Goal: Complete application form

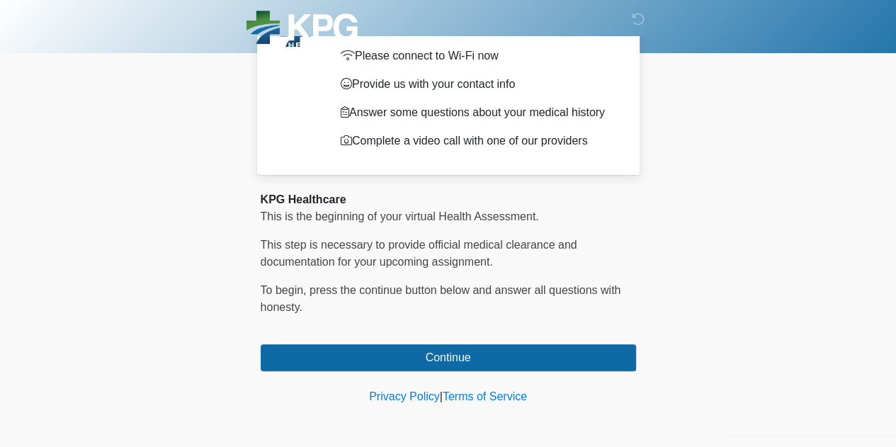
scroll to position [88, 0]
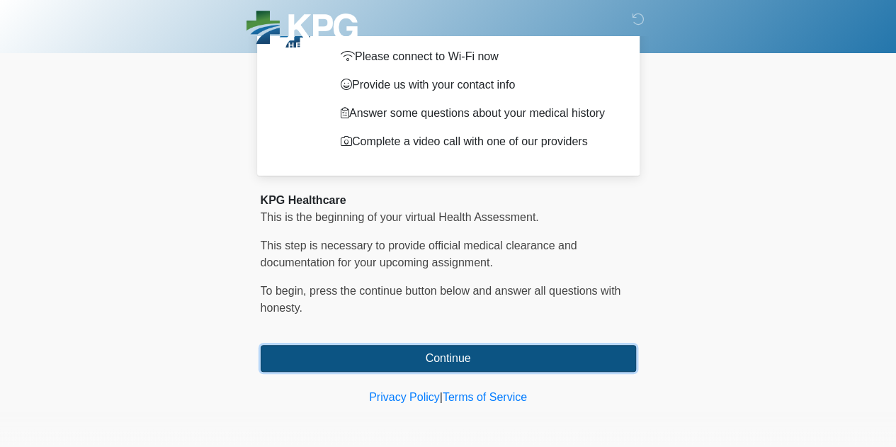
click at [472, 352] on button "Continue" at bounding box center [448, 358] width 375 height 27
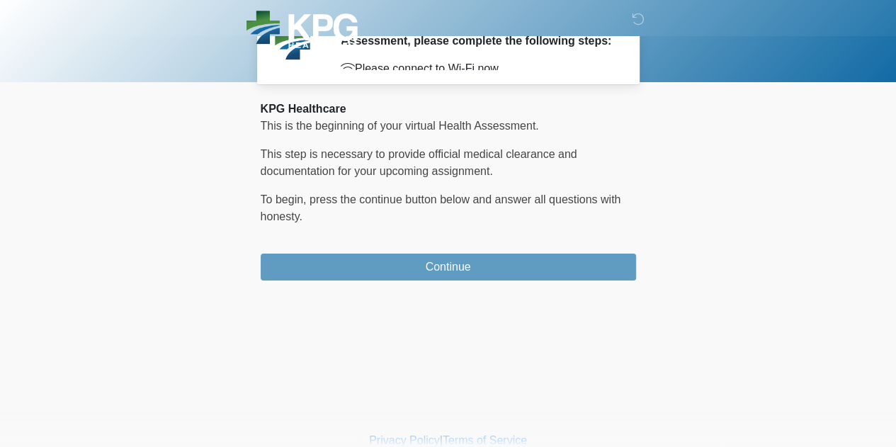
scroll to position [0, 0]
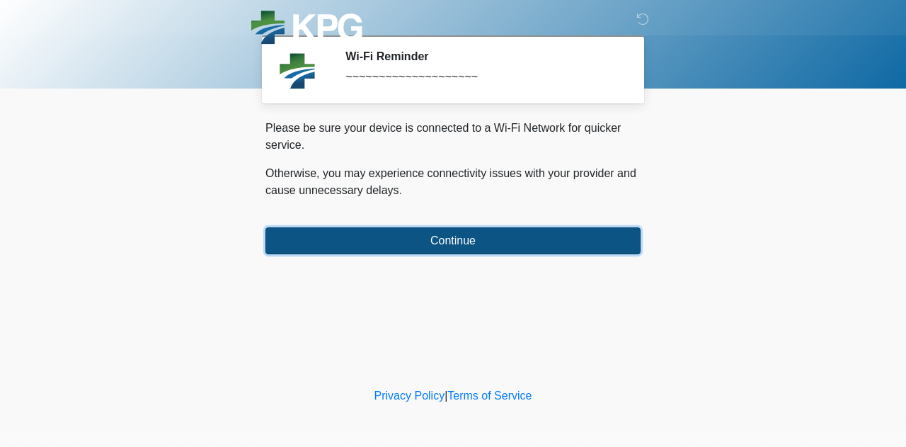
click at [462, 249] on button "Continue" at bounding box center [452, 240] width 375 height 27
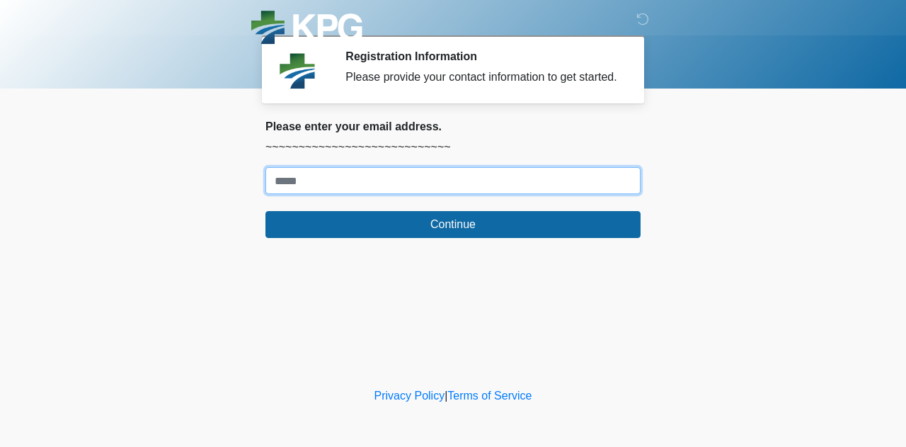
click at [388, 186] on input "Where should we email your response?" at bounding box center [452, 180] width 375 height 27
type input "**********"
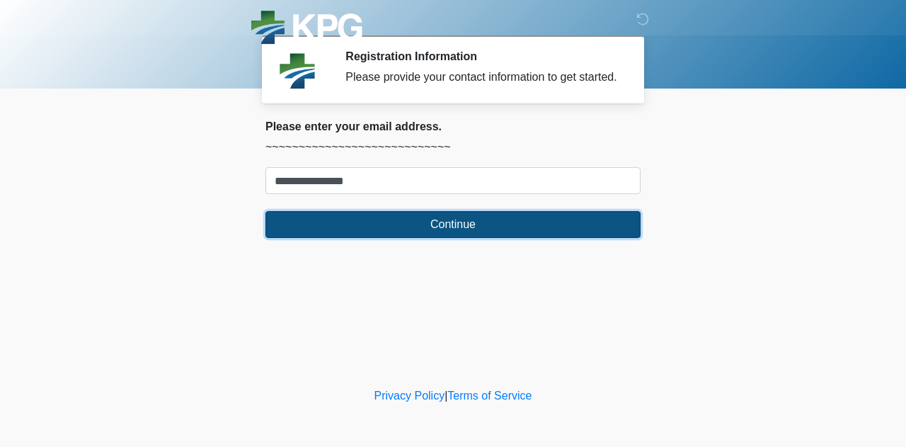
click at [413, 223] on button "Continue" at bounding box center [452, 224] width 375 height 27
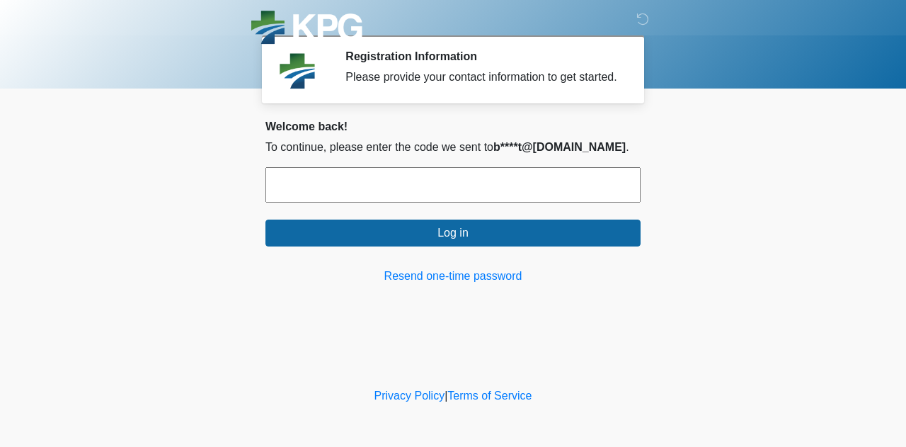
click at [449, 207] on form "Log in" at bounding box center [452, 206] width 375 height 79
click at [440, 188] on input "text" at bounding box center [452, 184] width 375 height 35
paste input "*****"
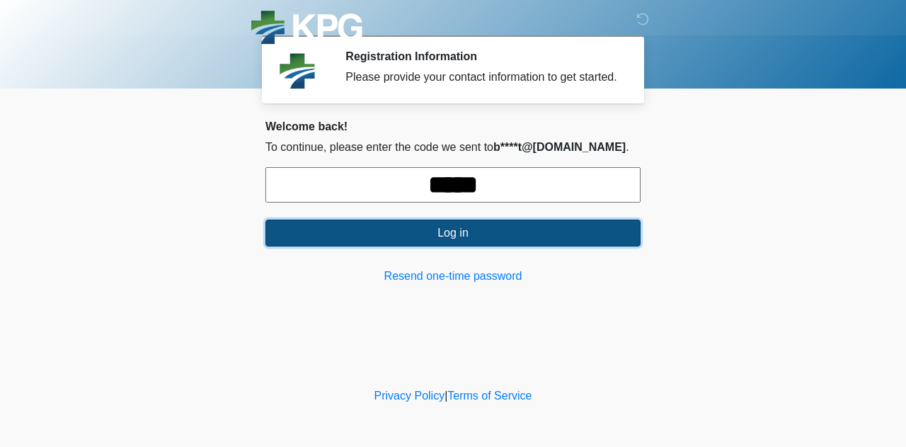
click at [456, 231] on button "Log in" at bounding box center [452, 232] width 375 height 27
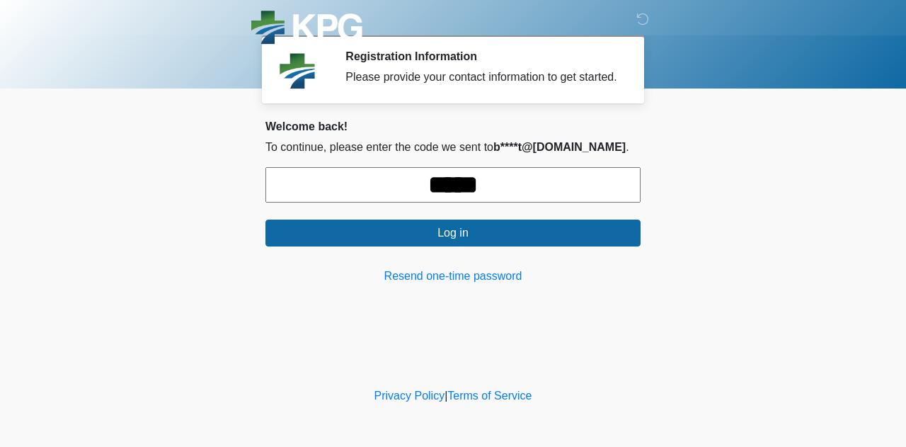
click at [508, 189] on input "*****" at bounding box center [452, 184] width 375 height 35
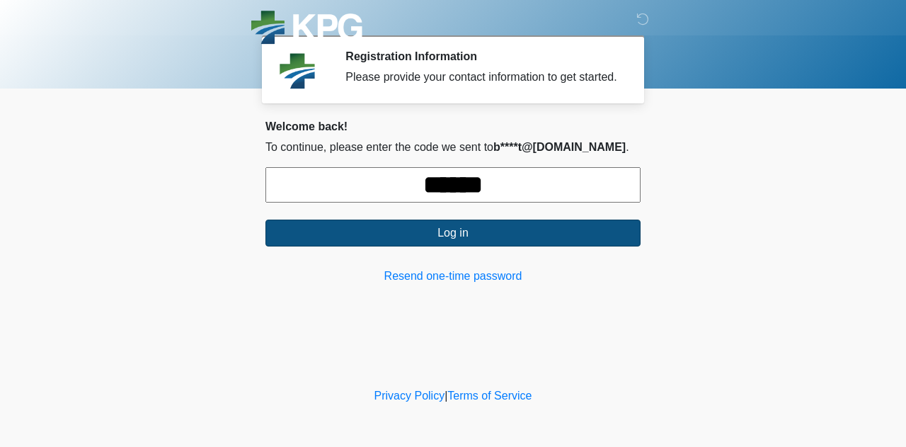
type input "******"
click at [473, 232] on button "Log in" at bounding box center [452, 232] width 375 height 27
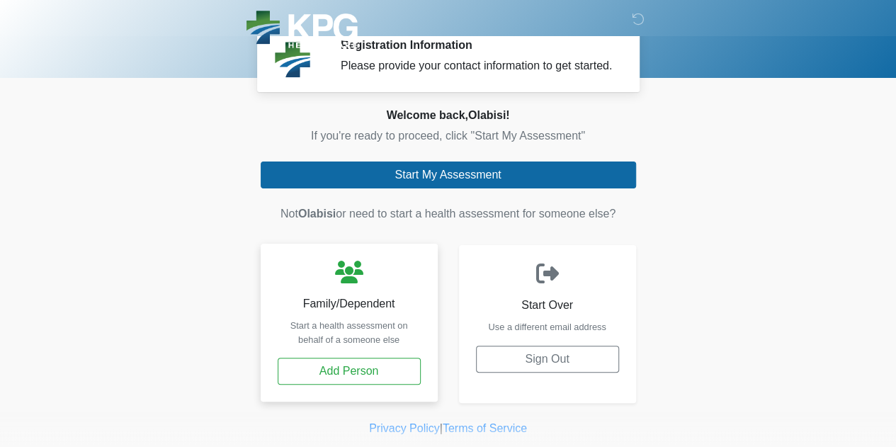
scroll to position [10, 0]
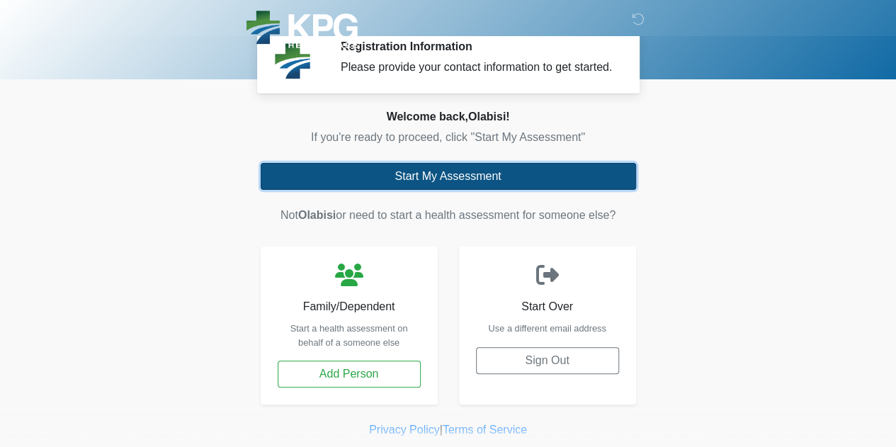
click at [445, 180] on button "Start My Assessment" at bounding box center [448, 176] width 375 height 27
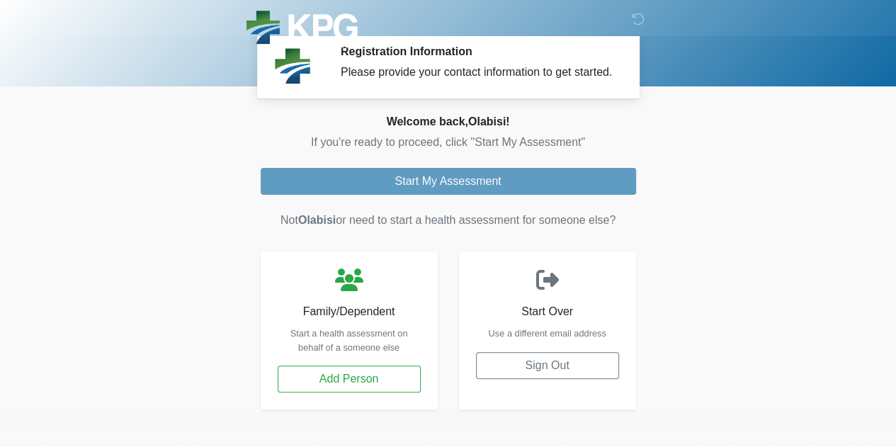
scroll to position [0, 0]
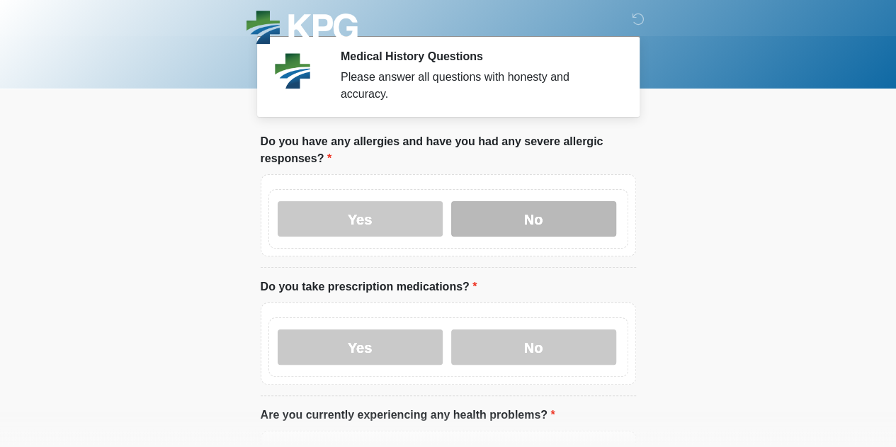
click at [511, 201] on label "No" at bounding box center [533, 218] width 165 height 35
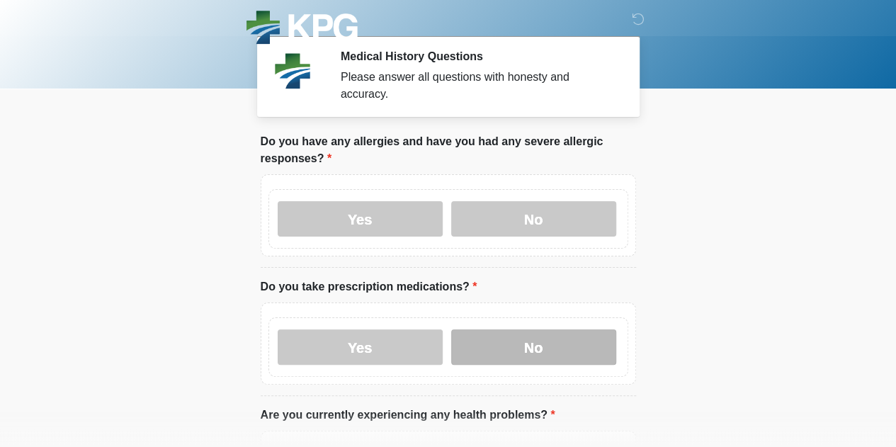
click at [510, 329] on label "No" at bounding box center [533, 346] width 165 height 35
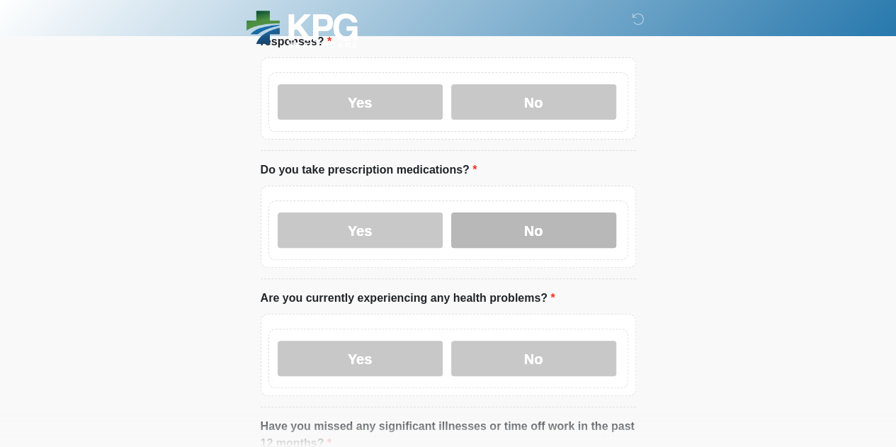
scroll to position [118, 0]
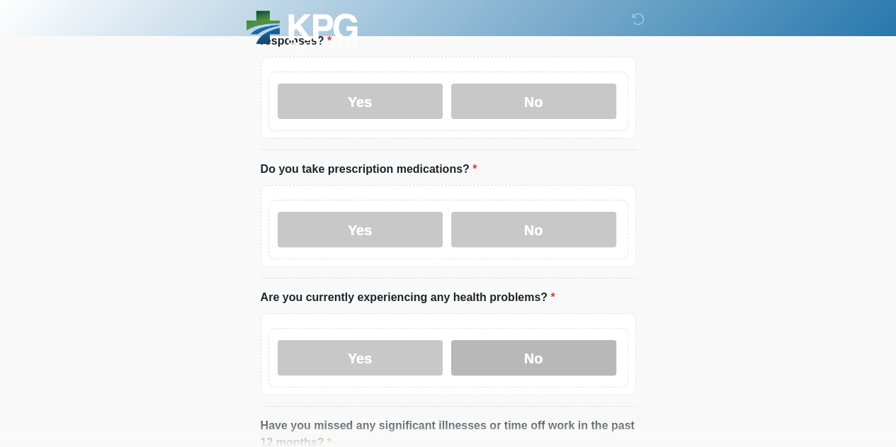
click at [510, 340] on label "No" at bounding box center [533, 357] width 165 height 35
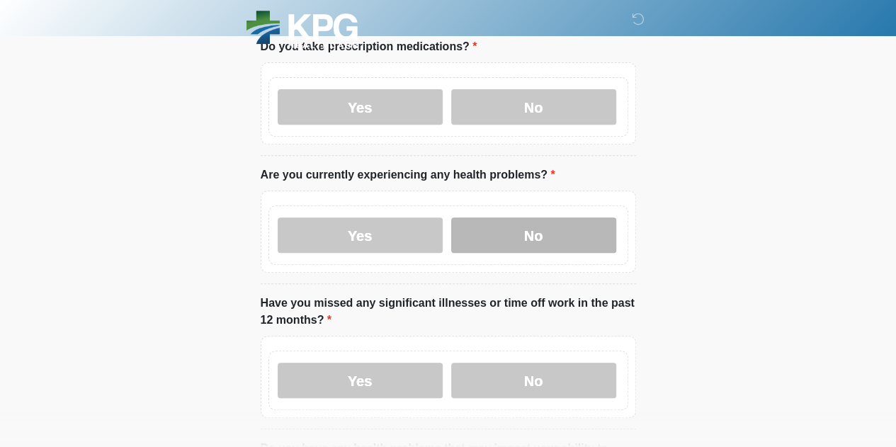
scroll to position [241, 0]
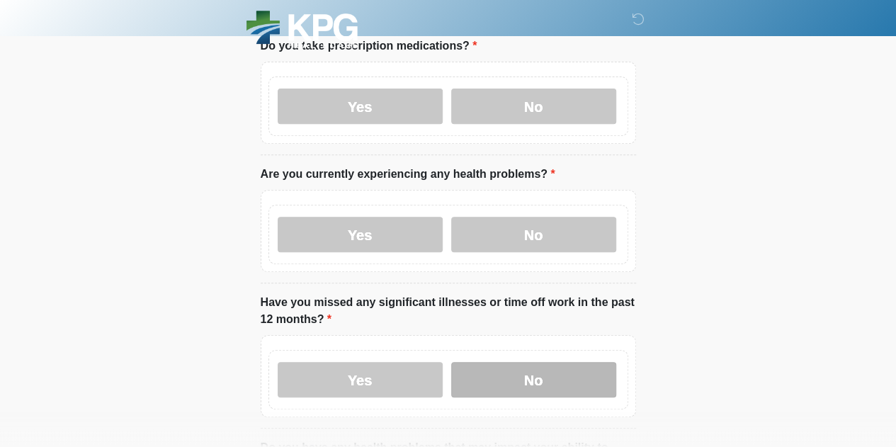
click at [513, 362] on label "No" at bounding box center [533, 379] width 165 height 35
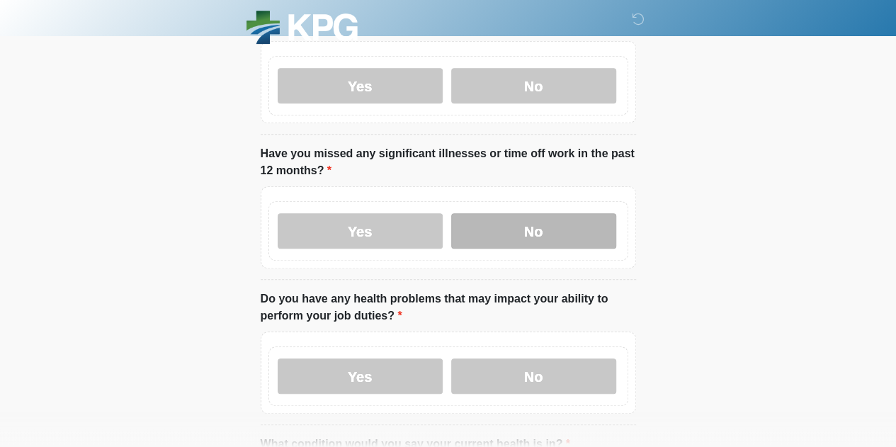
scroll to position [390, 0]
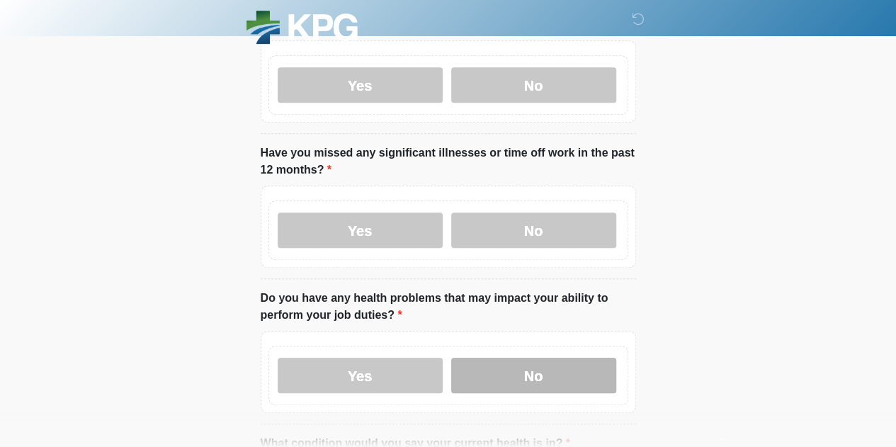
click at [513, 358] on label "No" at bounding box center [533, 375] width 165 height 35
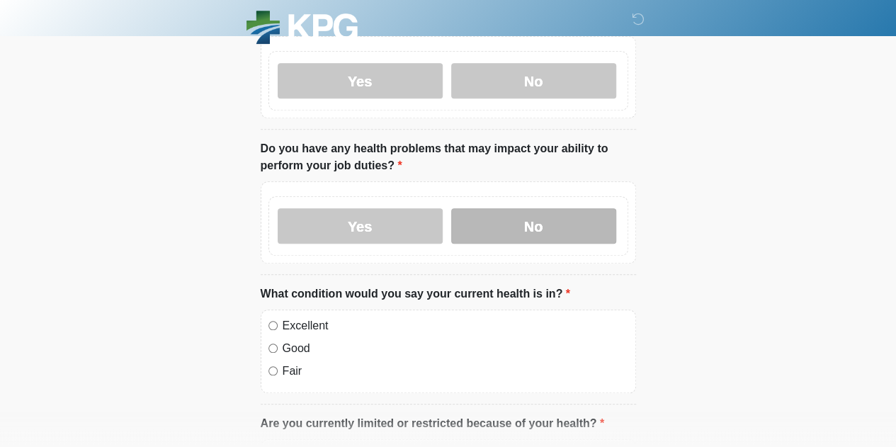
scroll to position [540, 0]
click at [279, 316] on div "Excellent" at bounding box center [448, 324] width 360 height 17
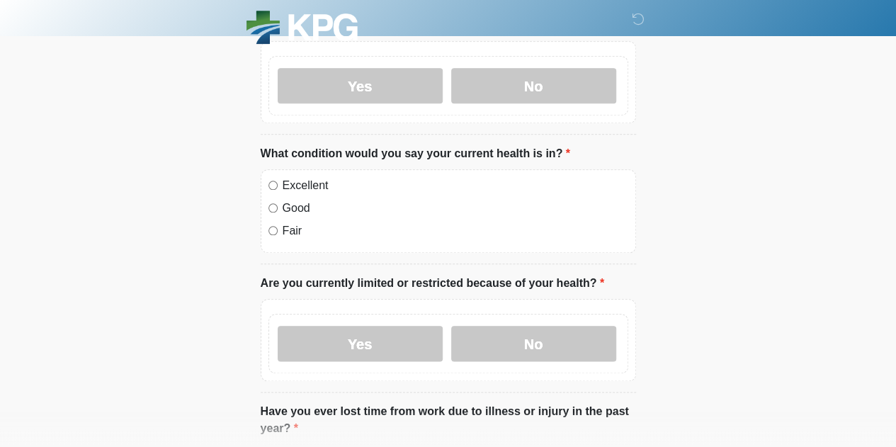
scroll to position [680, 0]
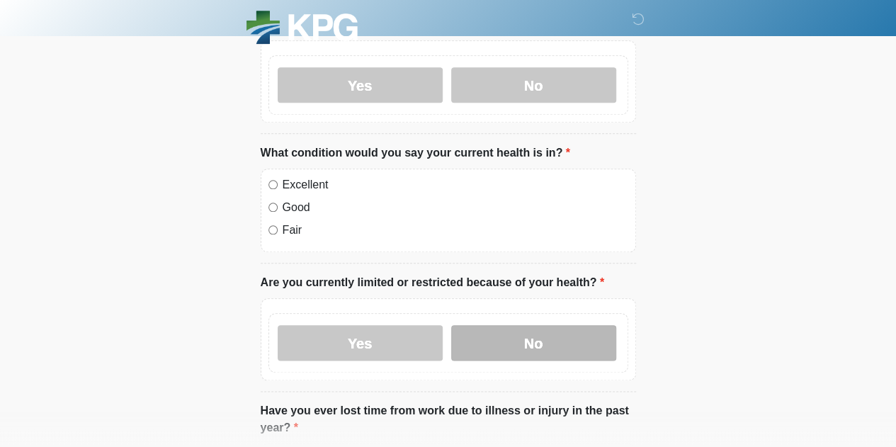
click at [513, 327] on label "No" at bounding box center [533, 342] width 165 height 35
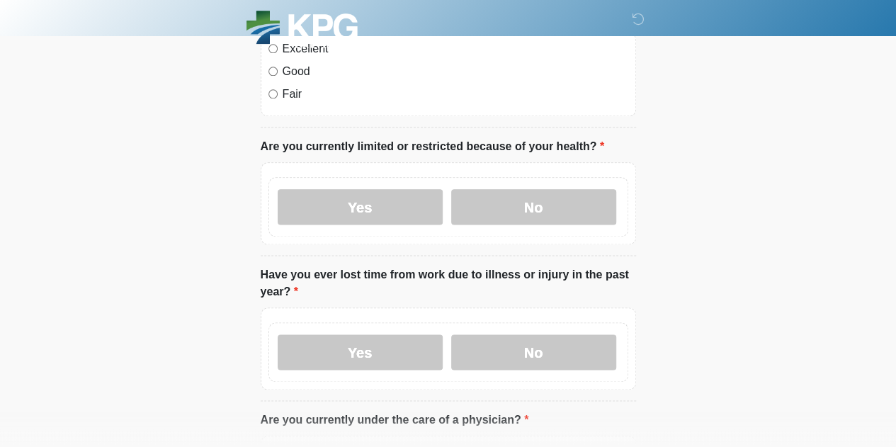
scroll to position [817, 0]
click at [513, 341] on label "No" at bounding box center [533, 350] width 165 height 35
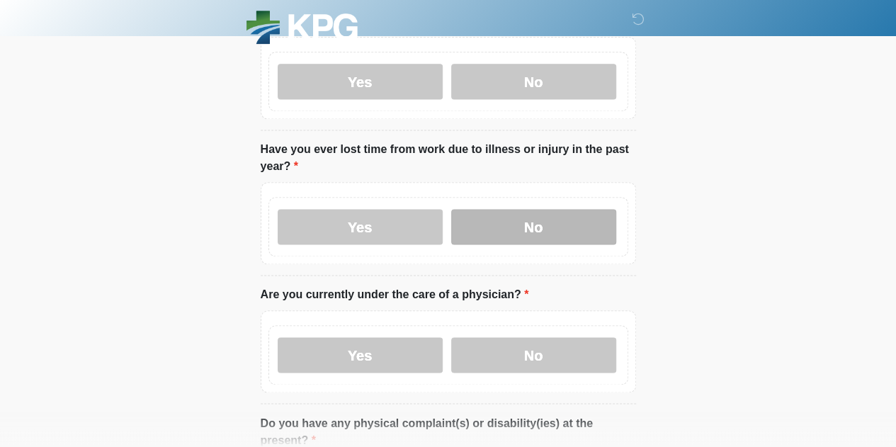
scroll to position [992, 0]
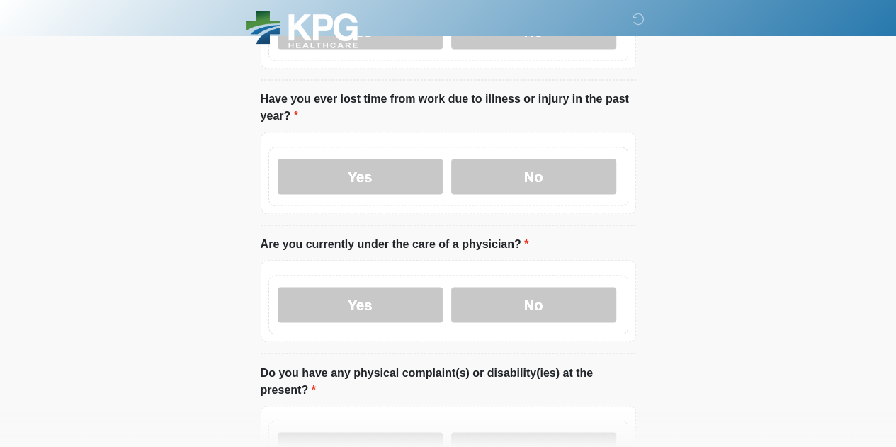
click at [508, 275] on div "Yes No" at bounding box center [448, 304] width 360 height 59
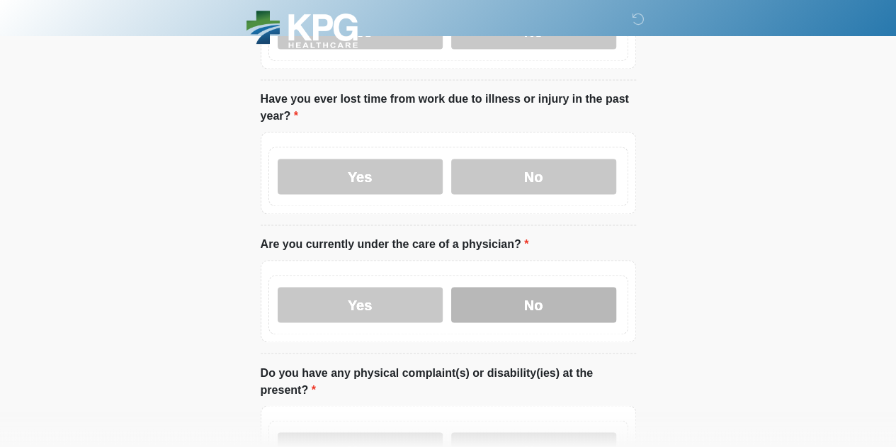
click at [506, 287] on label "No" at bounding box center [533, 304] width 165 height 35
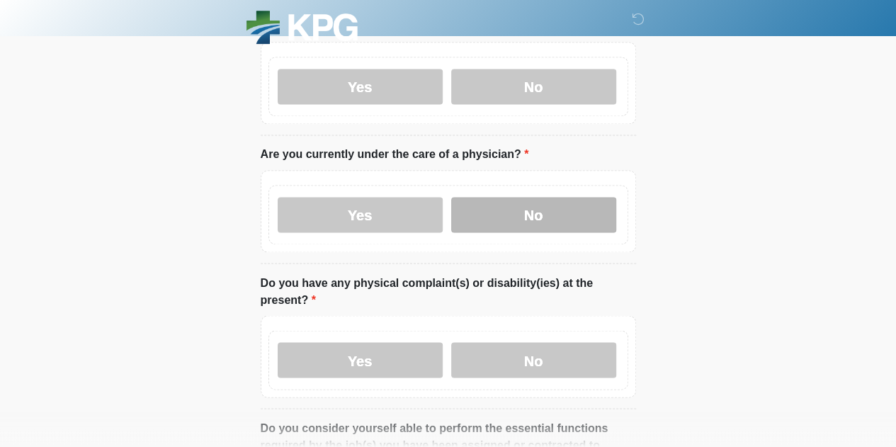
scroll to position [1095, 0]
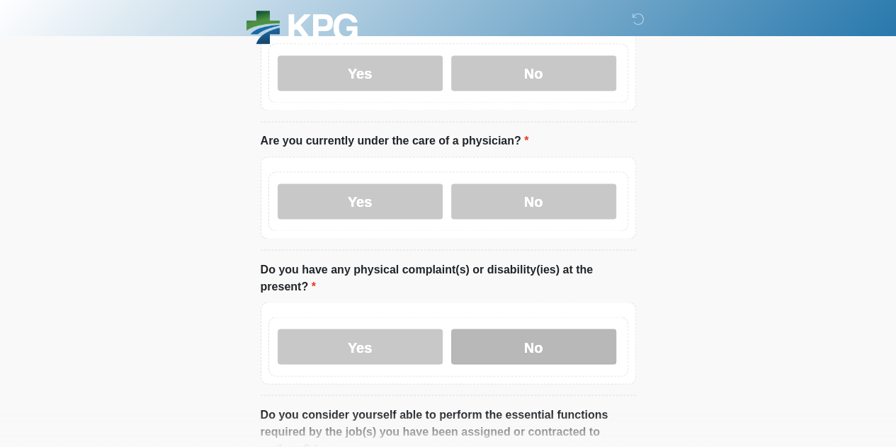
click at [508, 329] on label "No" at bounding box center [533, 346] width 165 height 35
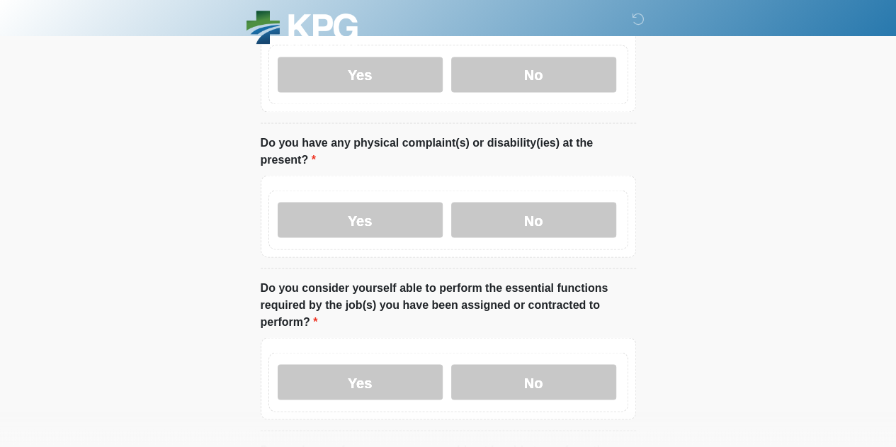
scroll to position [1225, 0]
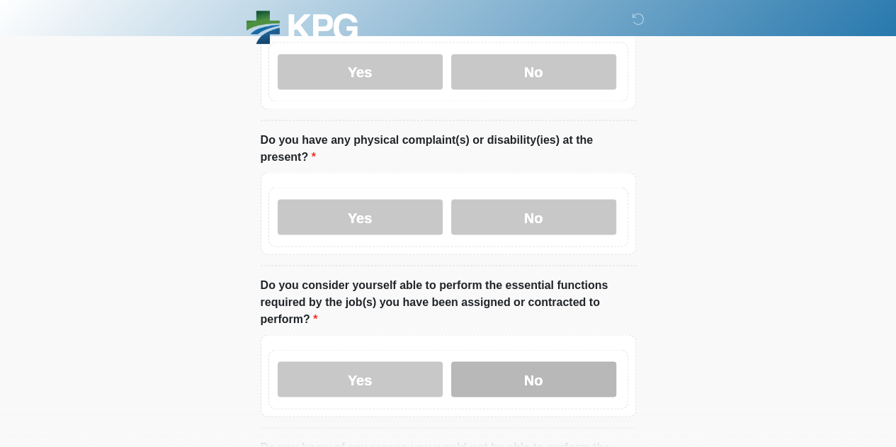
click at [515, 361] on label "No" at bounding box center [533, 378] width 165 height 35
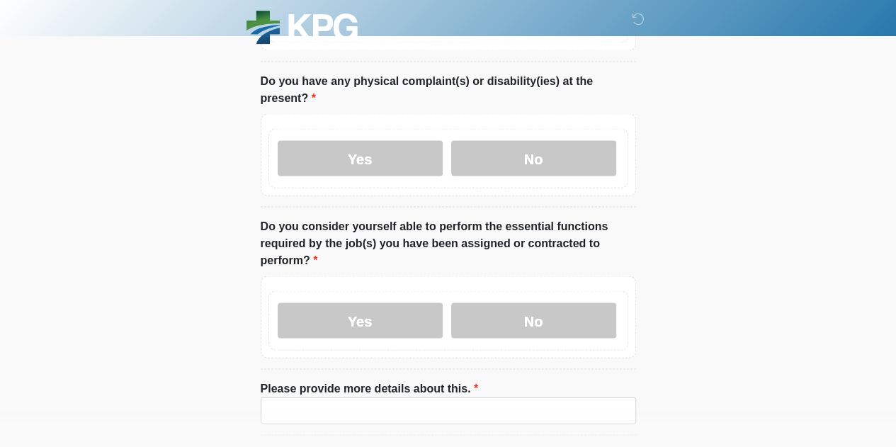
scroll to position [1291, 0]
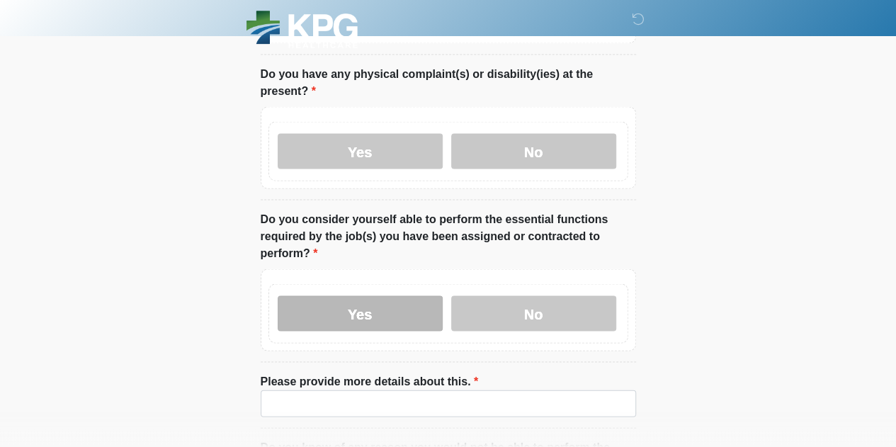
click at [396, 295] on label "Yes" at bounding box center [360, 312] width 165 height 35
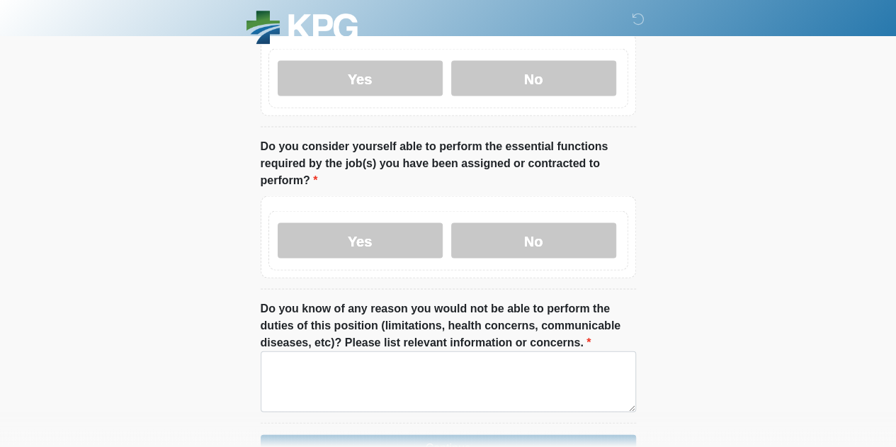
scroll to position [1379, 0]
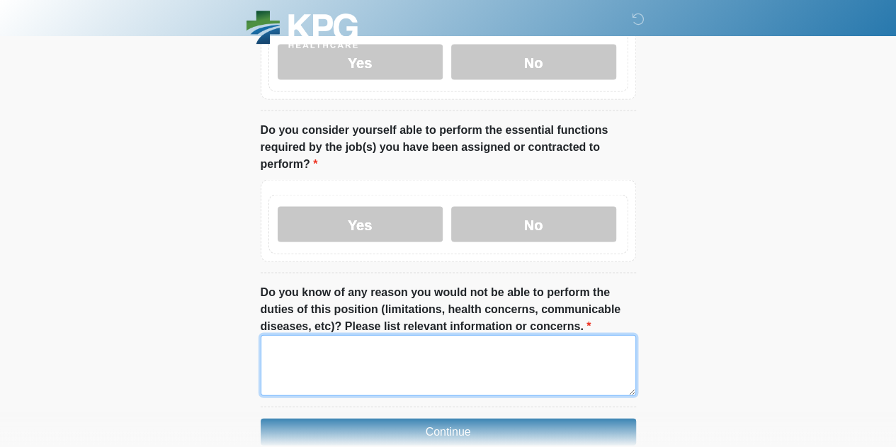
click at [423, 336] on textarea "Do you know of any reason you would not be able to perform the duties of this p…" at bounding box center [448, 365] width 375 height 61
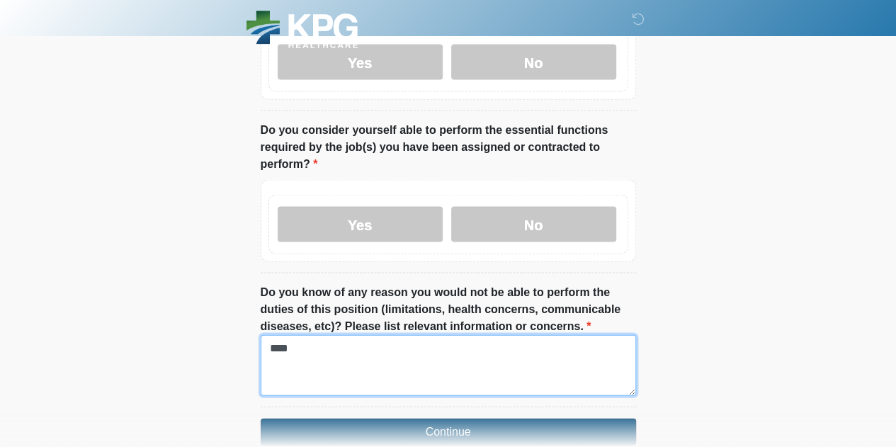
type textarea "****"
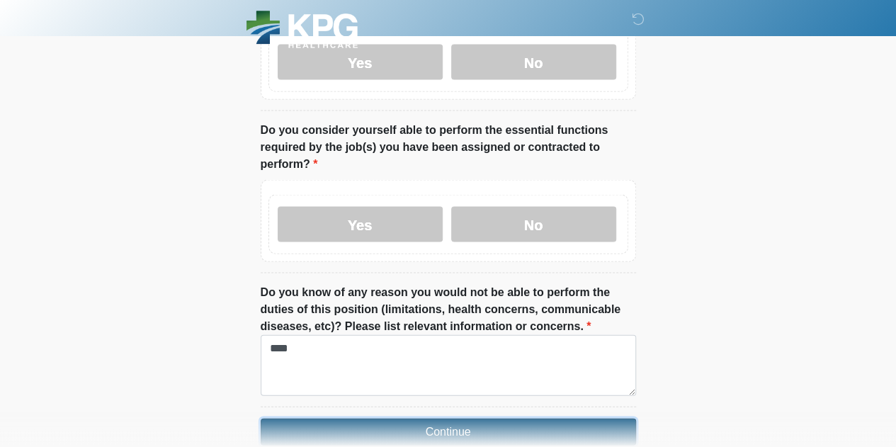
click at [437, 418] on button "Continue" at bounding box center [448, 431] width 375 height 27
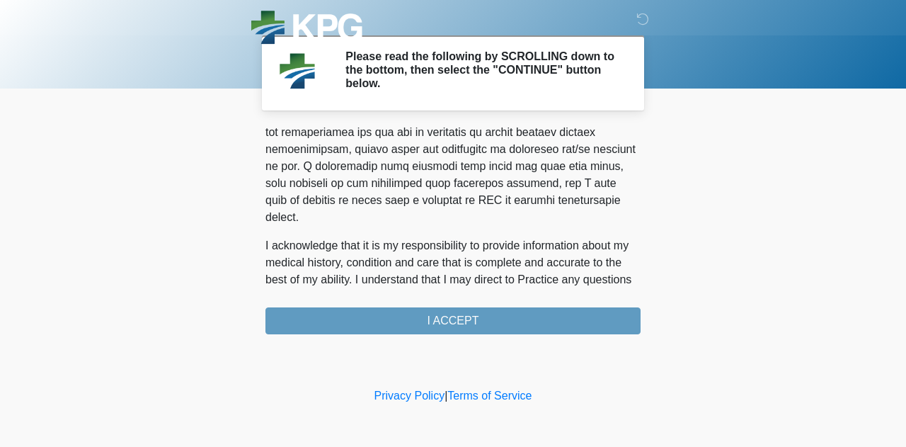
scroll to position [997, 0]
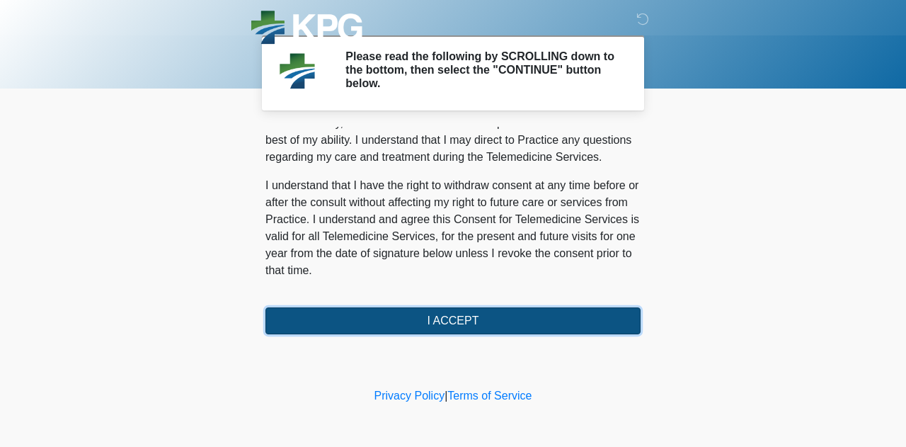
click at [453, 314] on button "I ACCEPT" at bounding box center [452, 320] width 375 height 27
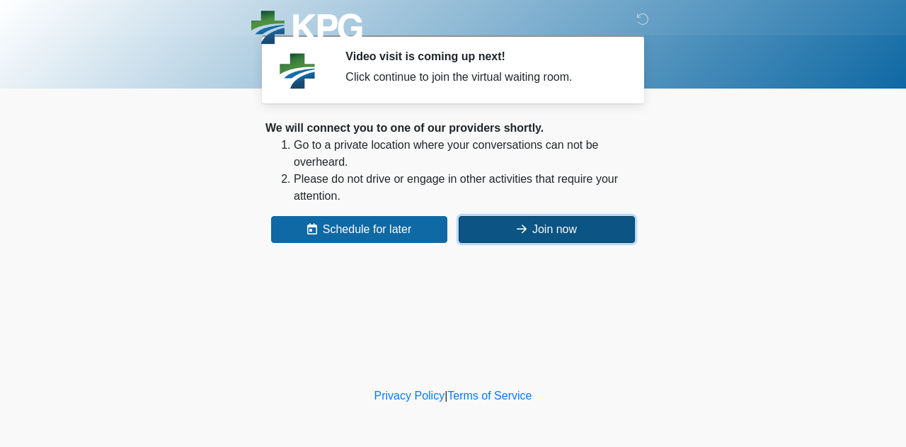
click at [505, 224] on button "Join now" at bounding box center [547, 229] width 176 height 27
click at [518, 231] on icon at bounding box center [522, 228] width 10 height 11
